Goal: Task Accomplishment & Management: Use online tool/utility

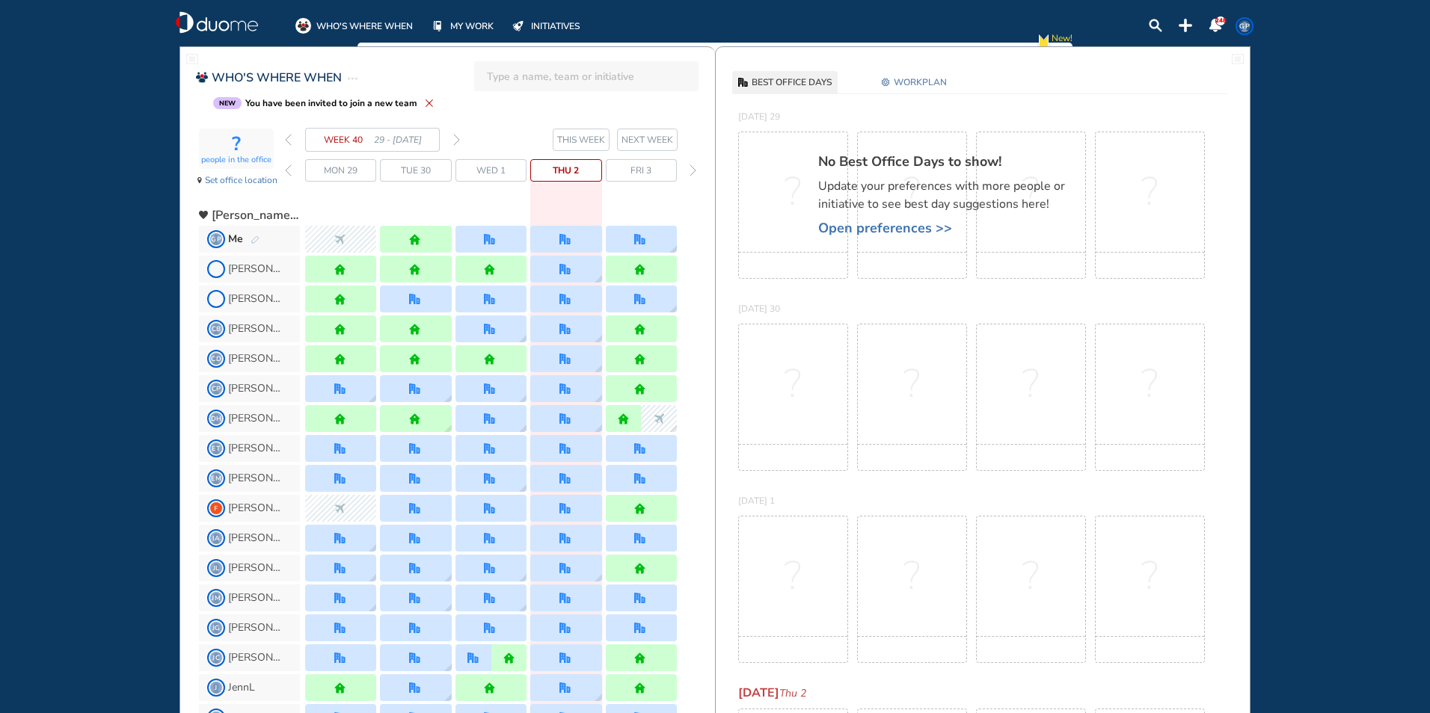
click at [692, 169] on img "forward day" at bounding box center [692, 170] width 7 height 12
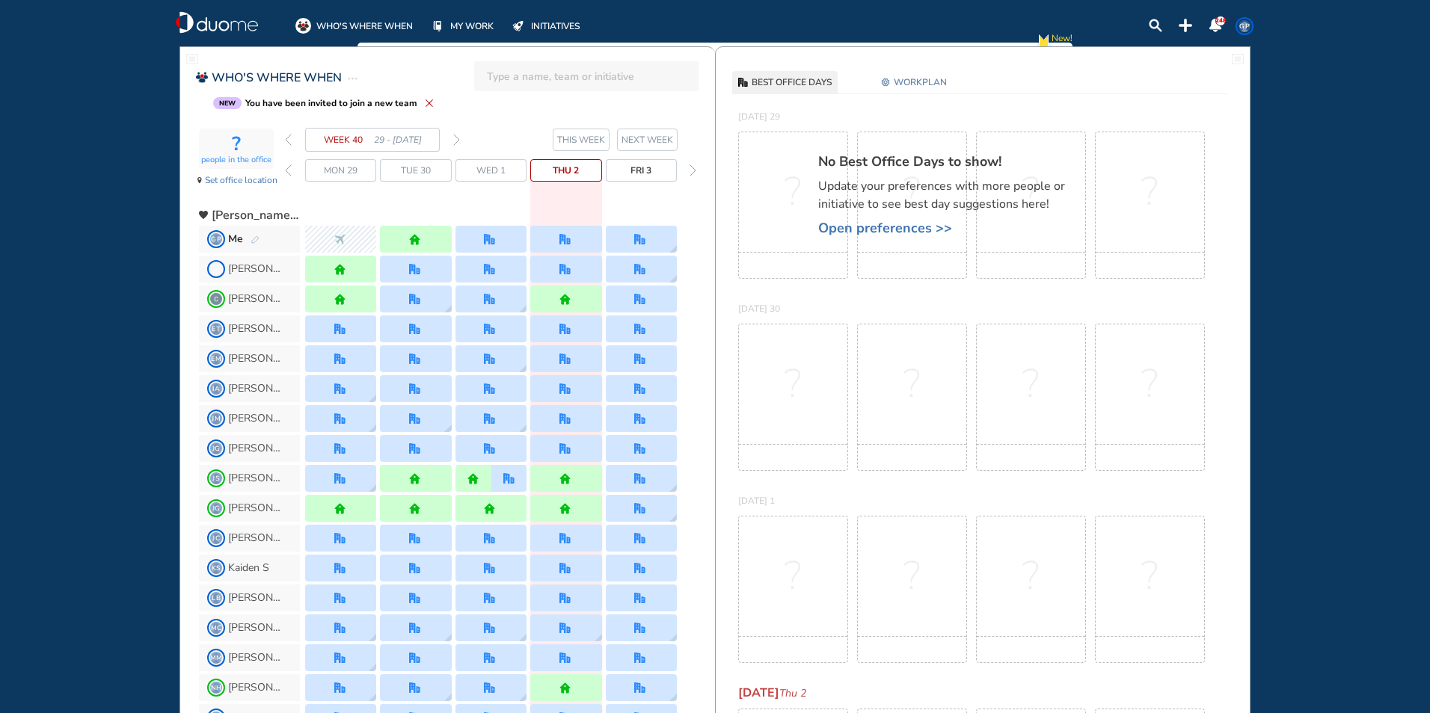
click at [692, 169] on img "forward day" at bounding box center [692, 170] width 7 height 12
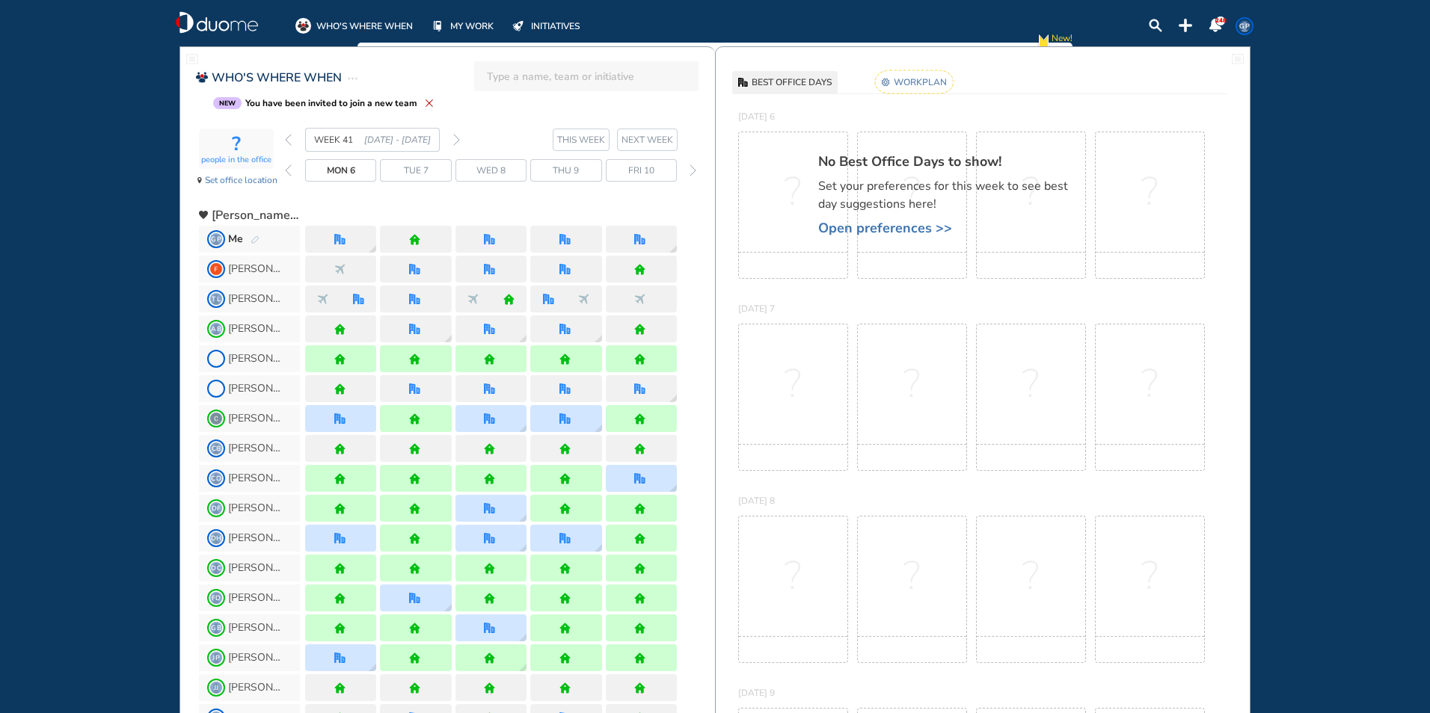
click at [692, 169] on img "forward day" at bounding box center [692, 170] width 7 height 12
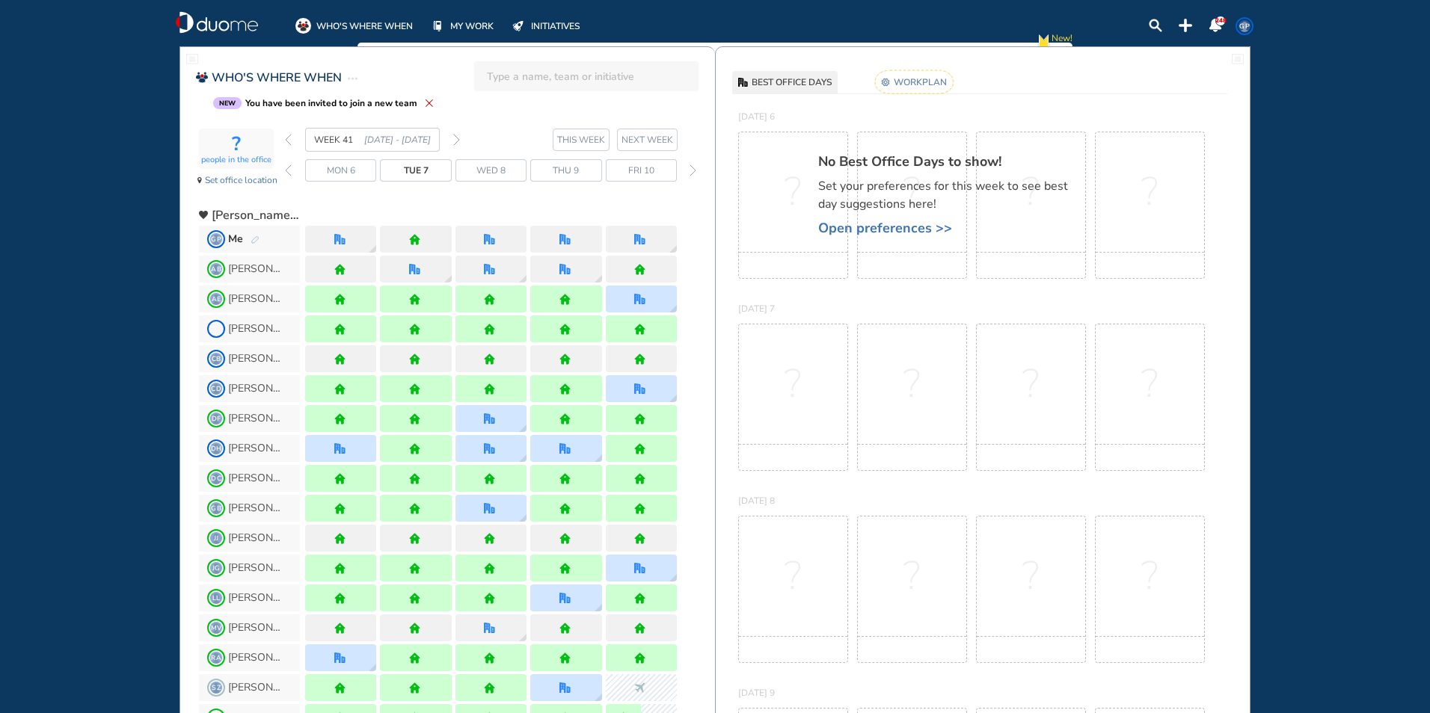
click at [692, 169] on img "forward day" at bounding box center [692, 170] width 7 height 12
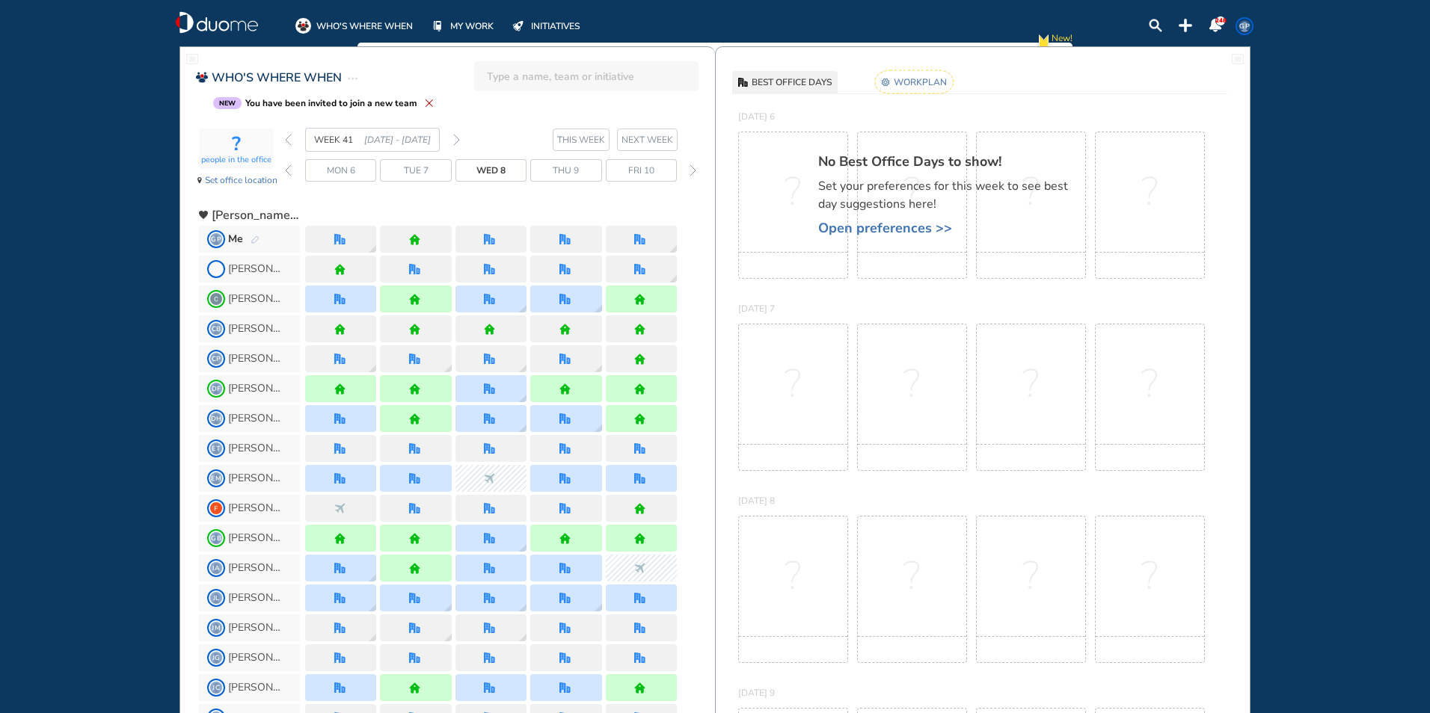
click at [692, 169] on img "forward day" at bounding box center [692, 170] width 7 height 12
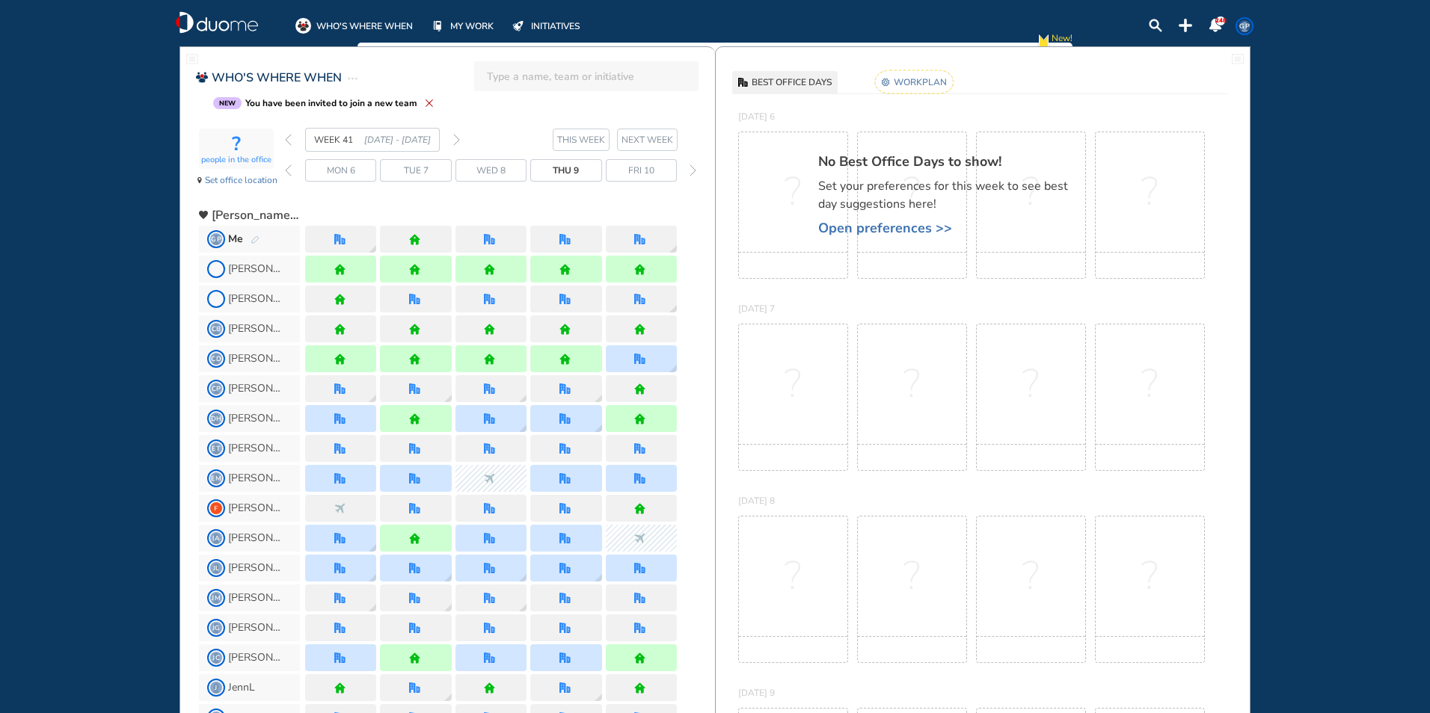
click at [692, 169] on img "forward day" at bounding box center [692, 170] width 7 height 12
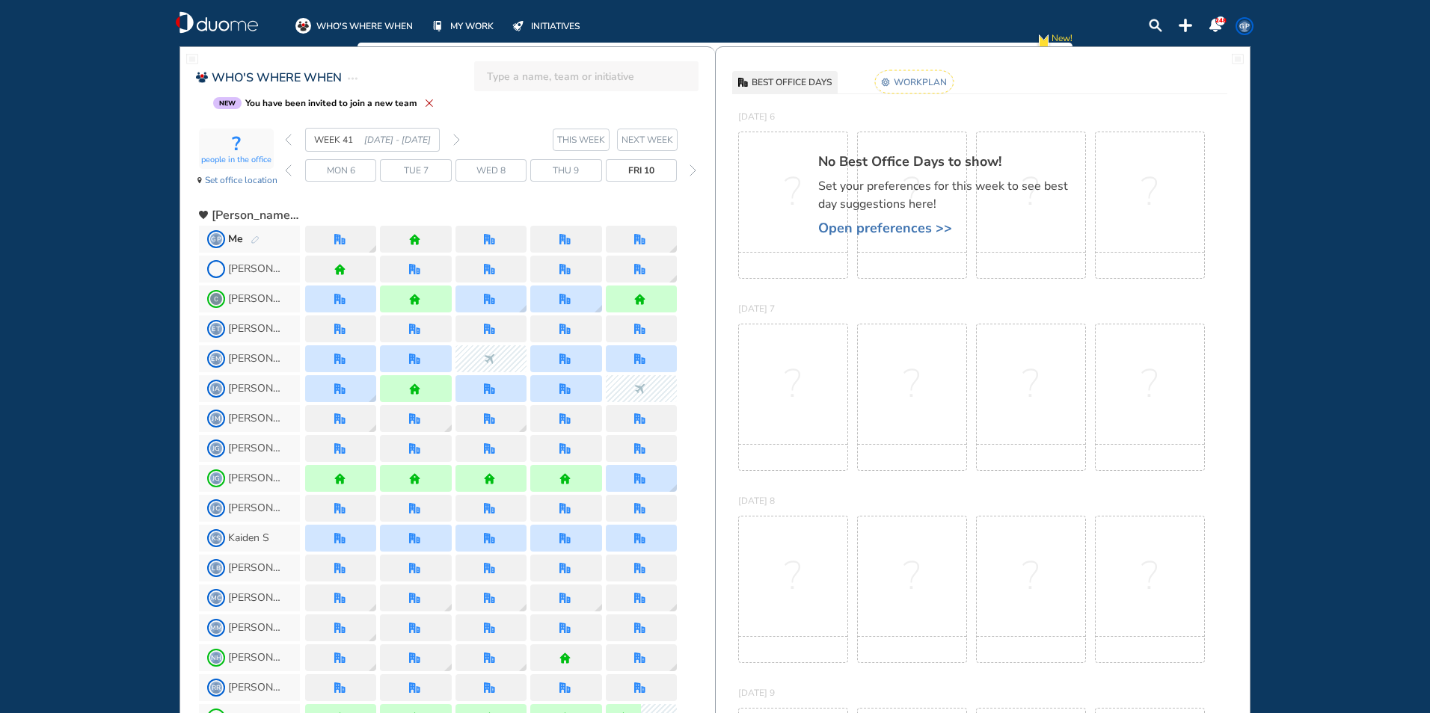
click at [692, 169] on img "forward day" at bounding box center [692, 170] width 7 height 12
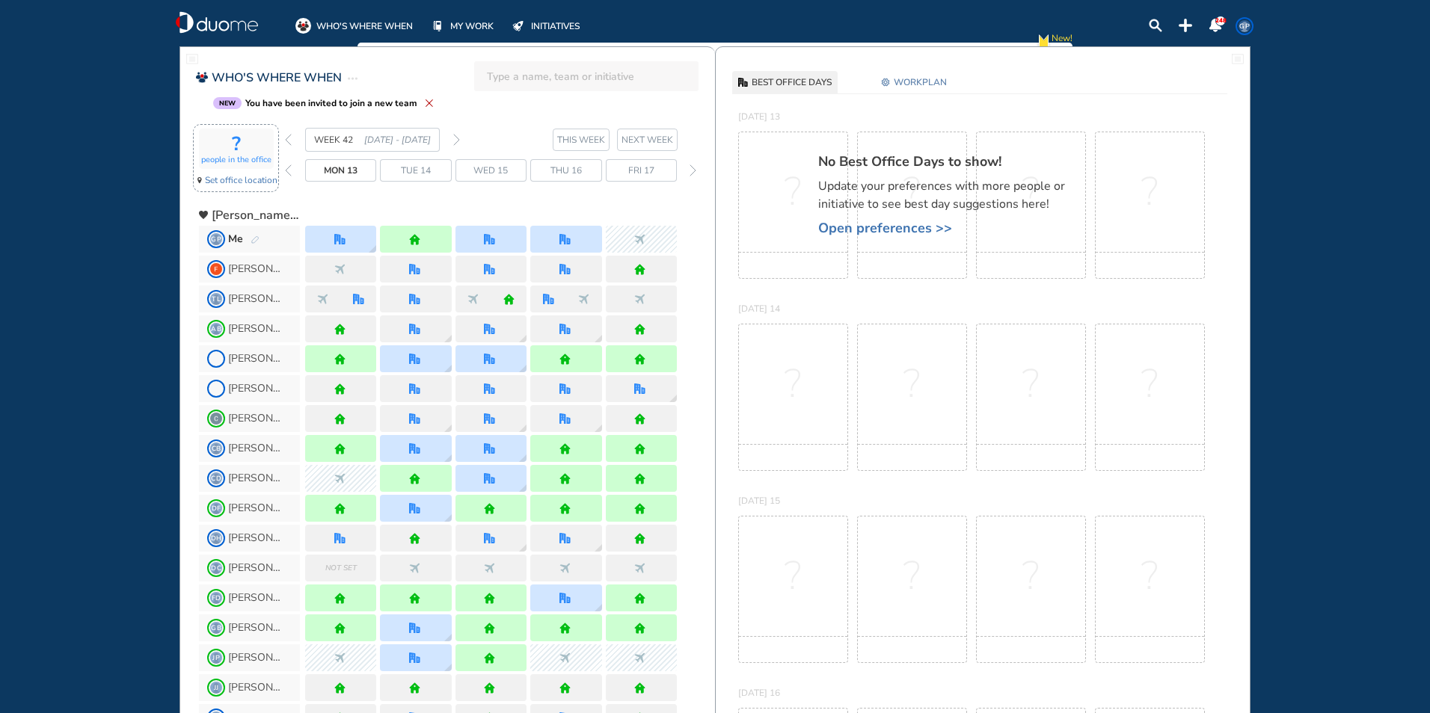
click at [244, 179] on span "Set office location" at bounding box center [241, 180] width 73 height 15
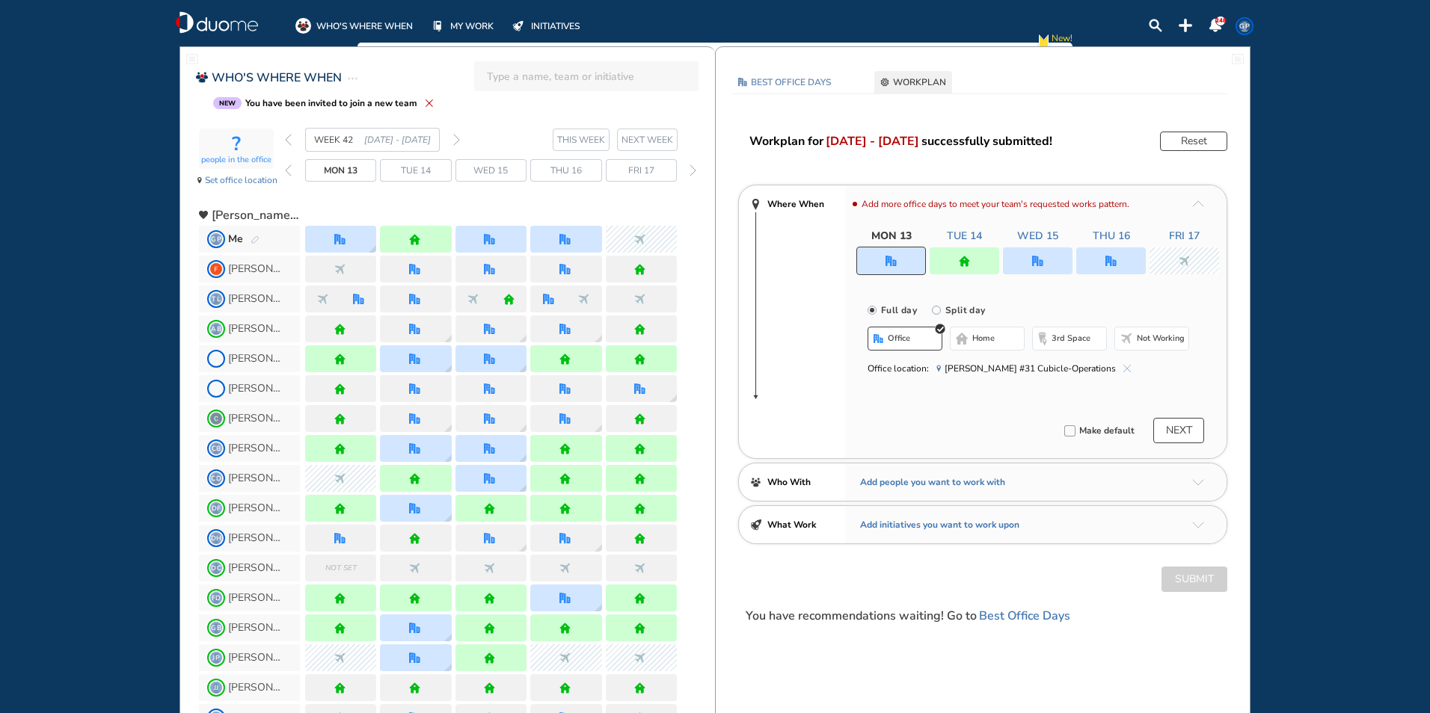
click at [1171, 337] on span "Not working" at bounding box center [1161, 339] width 48 height 12
click at [1214, 585] on button "Submit" at bounding box center [1194, 579] width 66 height 25
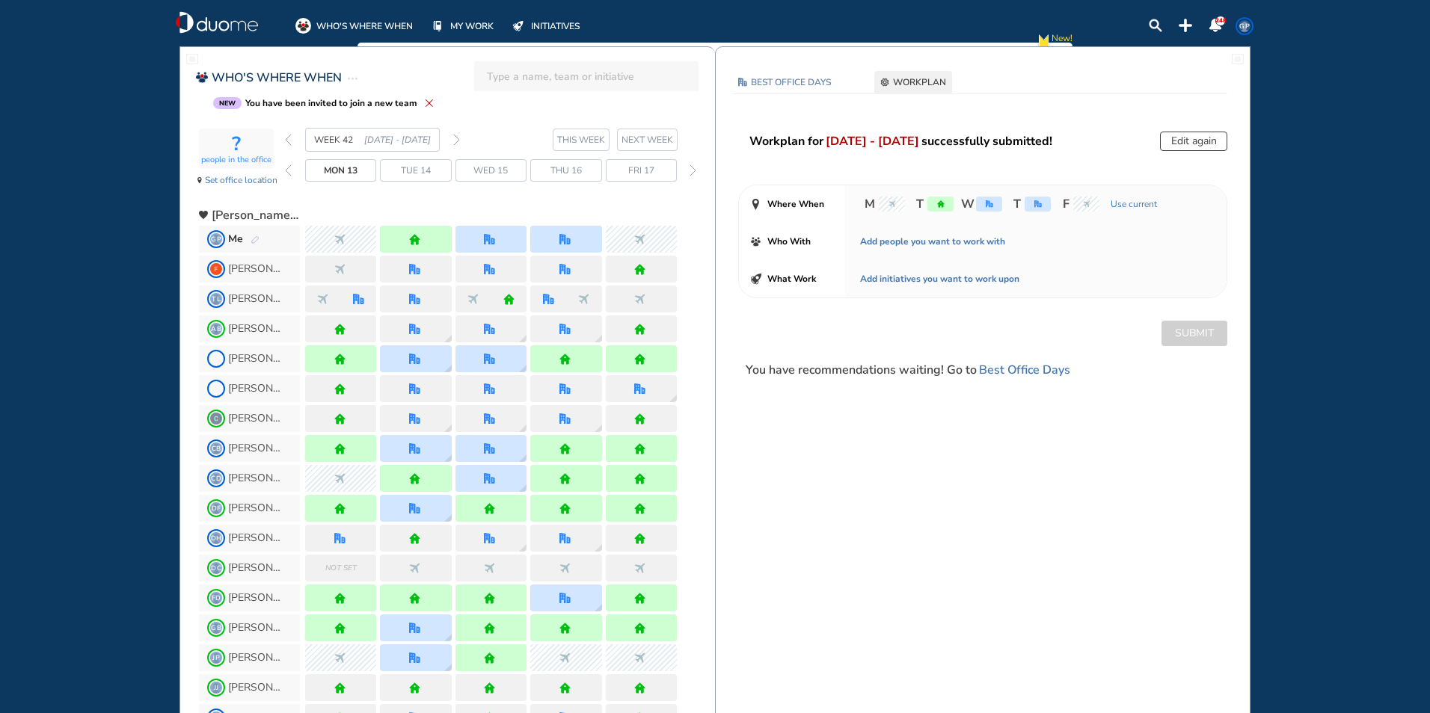
click at [282, 141] on div "? people in the office Set office location WEEK 42 [DATE] - [DATE] THIS WEEK [D…" at bounding box center [457, 162] width 516 height 68
click at [288, 139] on img "back week" at bounding box center [288, 140] width 7 height 12
